Goal: Task Accomplishment & Management: Complete application form

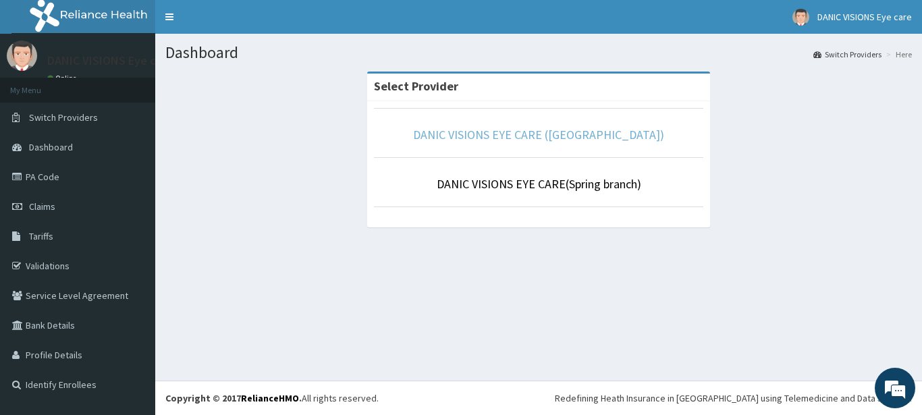
click at [500, 140] on link "DANIC VISIONS EYE CARE ([GEOGRAPHIC_DATA])" at bounding box center [538, 135] width 251 height 16
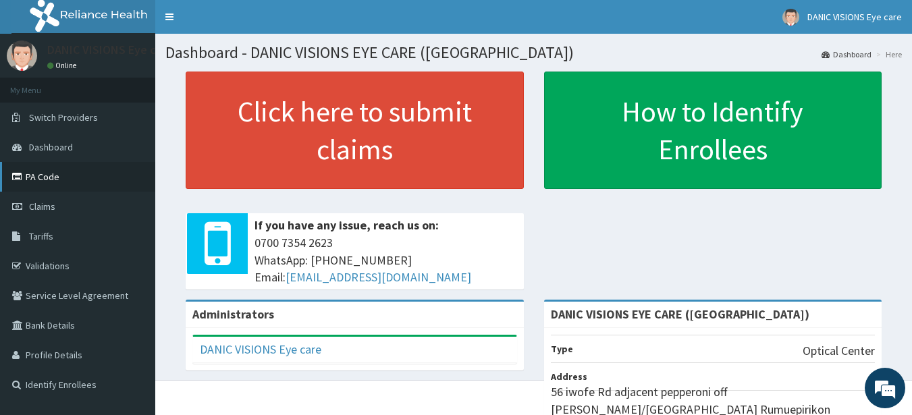
click at [62, 182] on link "PA Code" at bounding box center [77, 177] width 155 height 30
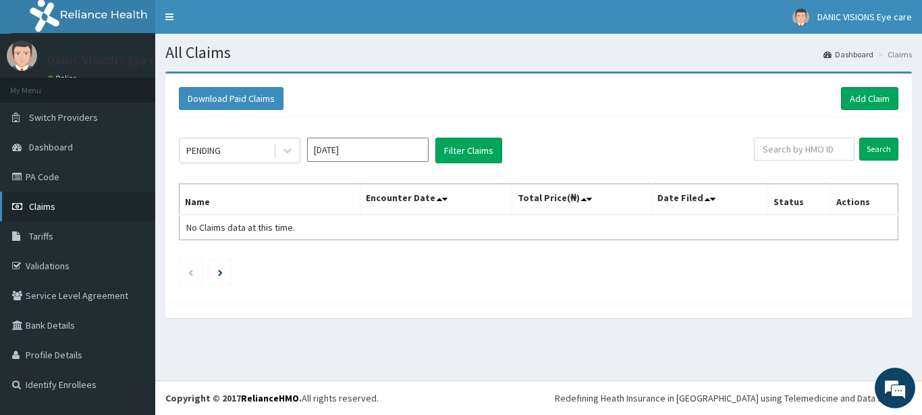
click at [68, 201] on link "Claims" at bounding box center [77, 207] width 155 height 30
click at [51, 208] on span "Claims" at bounding box center [42, 207] width 26 height 12
click at [857, 103] on link "Add Claim" at bounding box center [869, 98] width 57 height 23
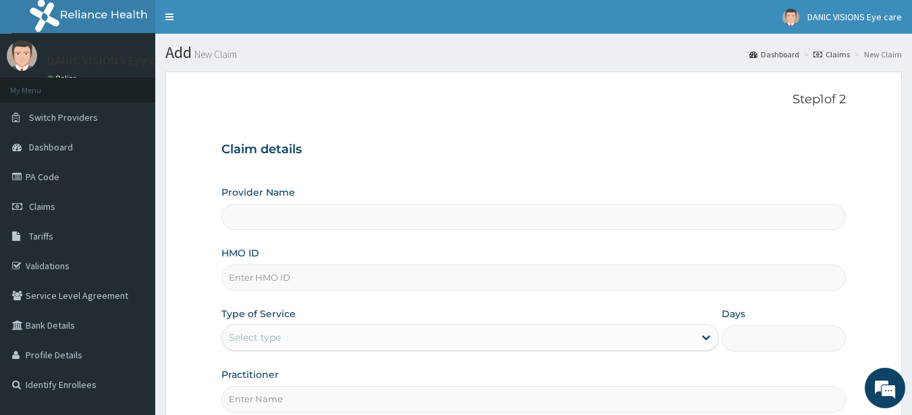
type input "DANIC VISIONS EYE CARE ([GEOGRAPHIC_DATA])"
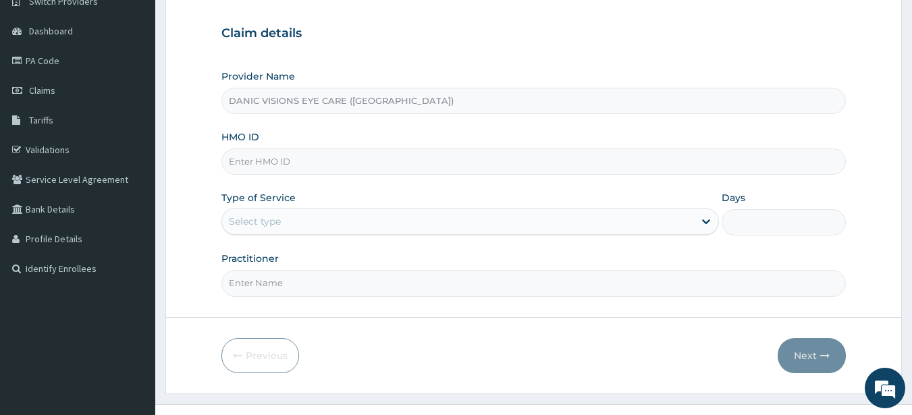
scroll to position [140, 0]
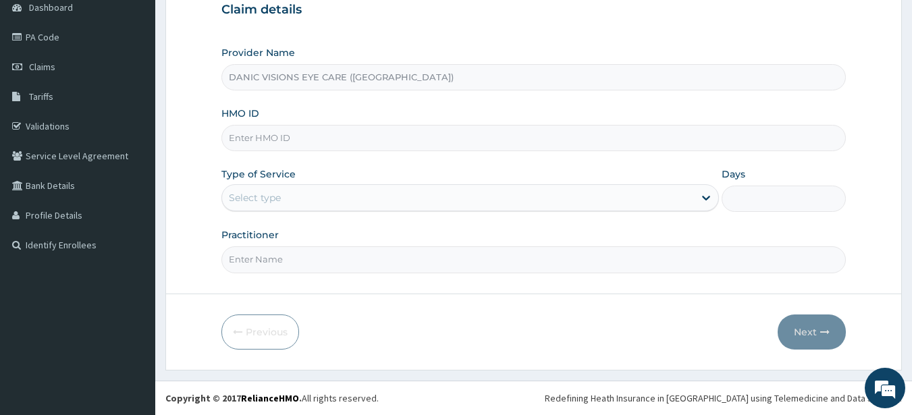
click at [285, 126] on input "HMO ID" at bounding box center [533, 138] width 625 height 26
click at [287, 138] on input "HMO ID" at bounding box center [533, 138] width 625 height 26
paste input "OQI/10013/B"
type input "OQI/10013/B"
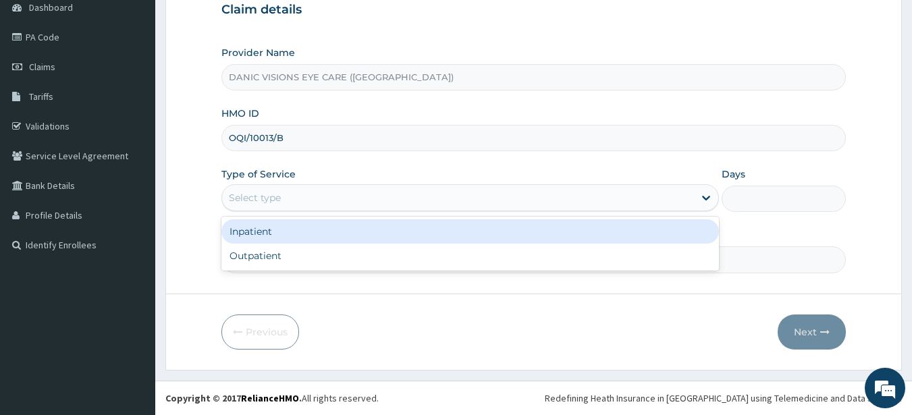
click at [310, 200] on div "Select type" at bounding box center [458, 198] width 472 height 22
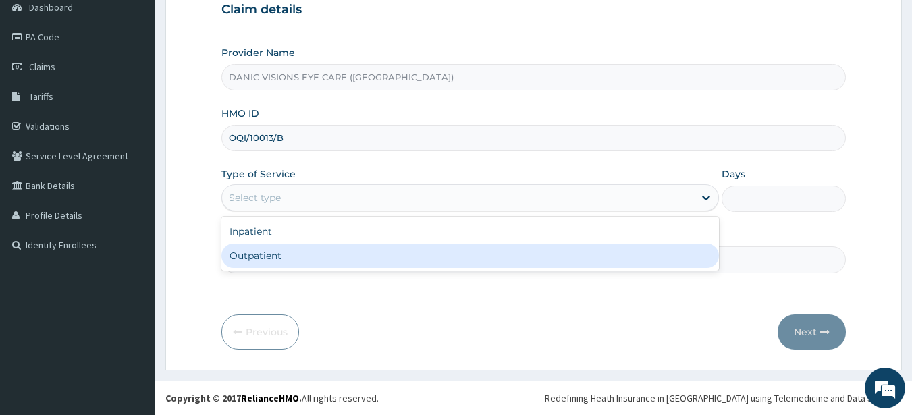
click at [318, 264] on div "Outpatient" at bounding box center [470, 256] width 498 height 24
type input "1"
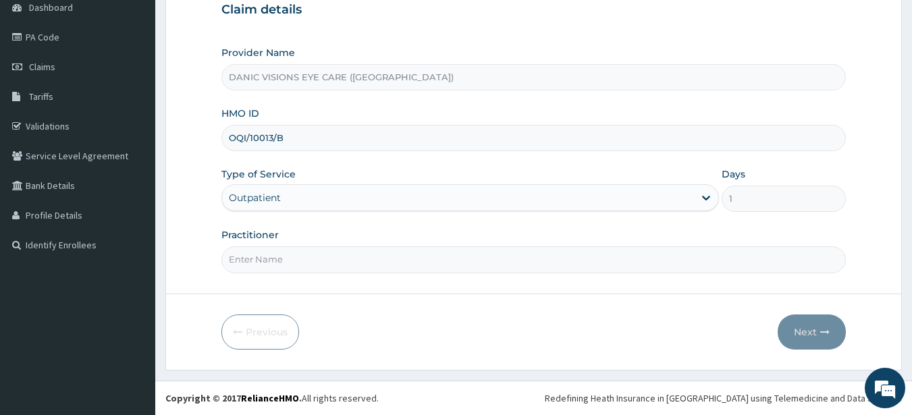
click at [393, 268] on input "Practitioner" at bounding box center [533, 259] width 625 height 26
type input "DR CHRISTIE OHAERI"
click at [795, 331] on button "Next" at bounding box center [812, 332] width 68 height 35
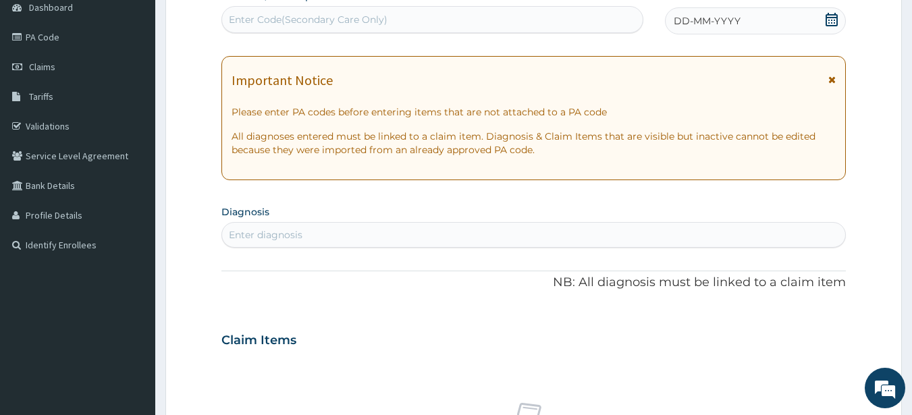
click at [796, 332] on div "Claim Items" at bounding box center [533, 337] width 625 height 35
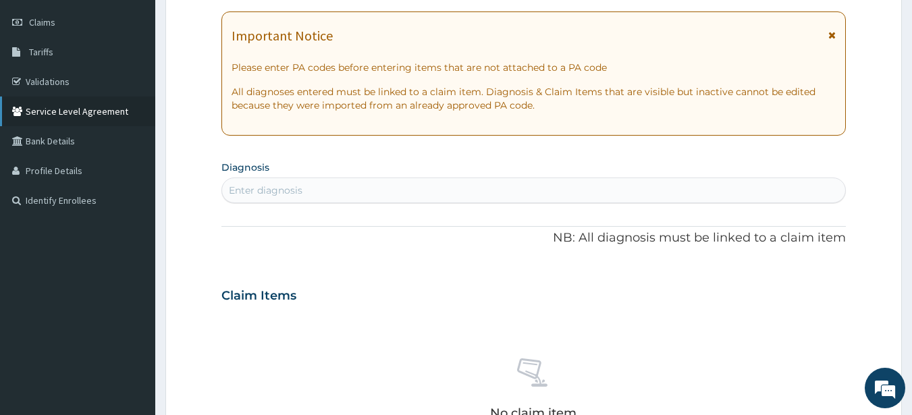
scroll to position [203, 0]
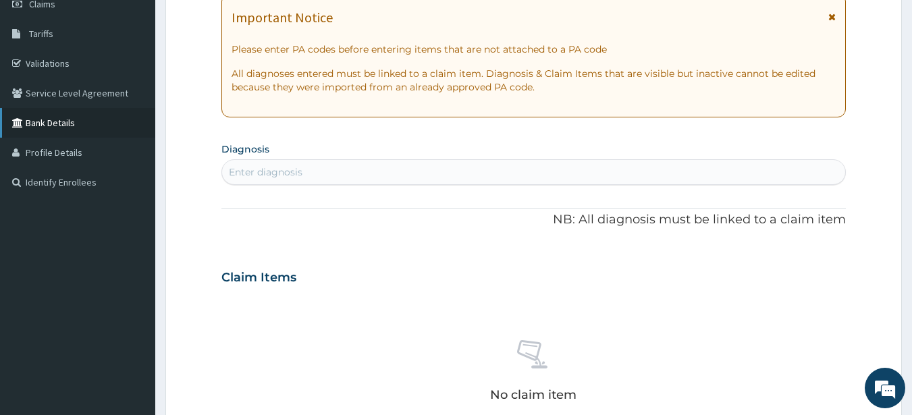
drag, startPoint x: 84, startPoint y: 3, endPoint x: 0, endPoint y: 135, distance: 156.0
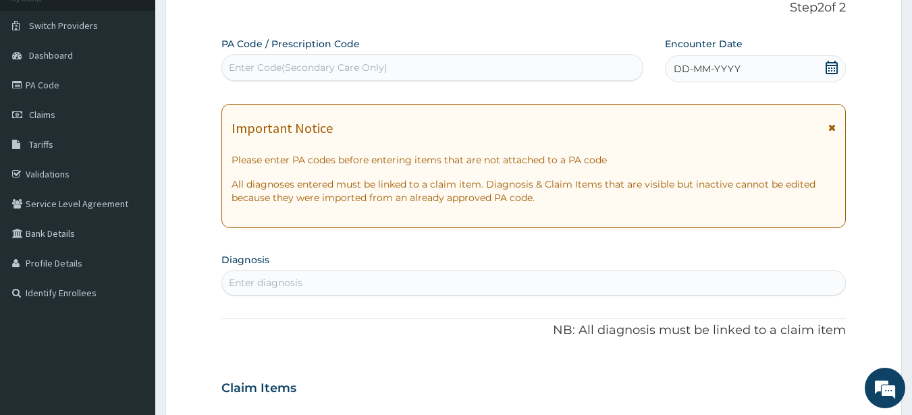
scroll to position [68, 0]
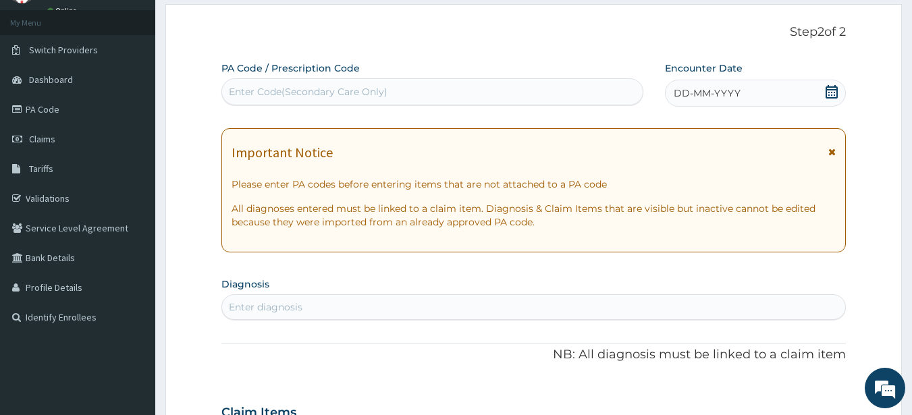
click at [288, 86] on div "Enter Code(Secondary Care Only)" at bounding box center [308, 92] width 159 height 14
paste input "PA/8E0634"
type input "PA/8E0634"
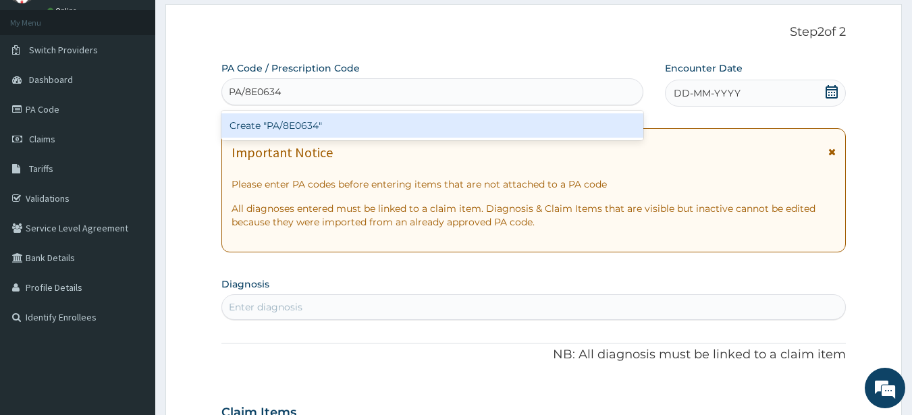
click at [307, 124] on div "Create "PA/8E0634"" at bounding box center [432, 125] width 423 height 24
